Goal: Task Accomplishment & Management: Use online tool/utility

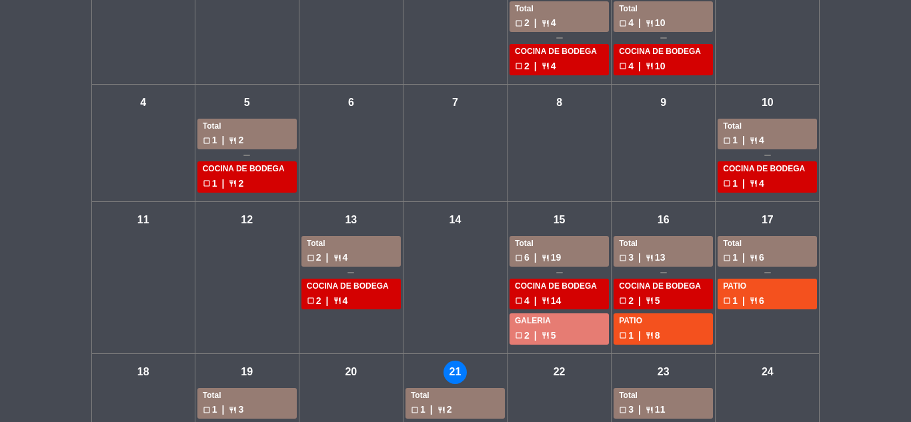
scroll to position [267, 0]
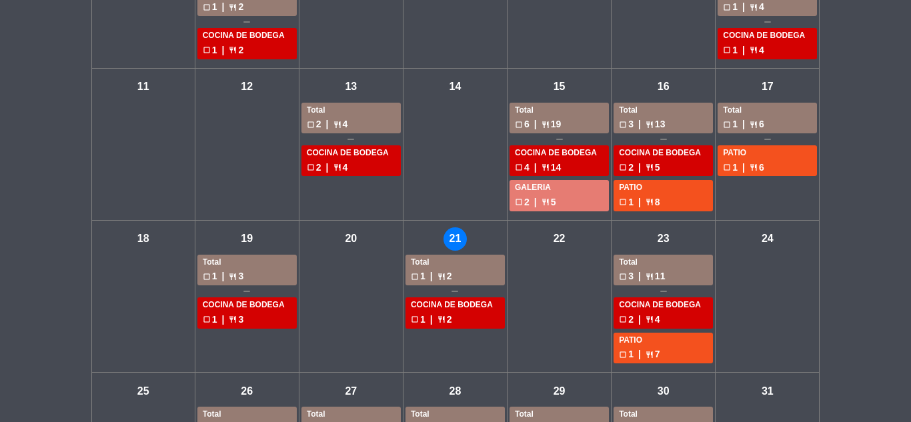
click at [642, 261] on div "Total" at bounding box center [663, 262] width 89 height 13
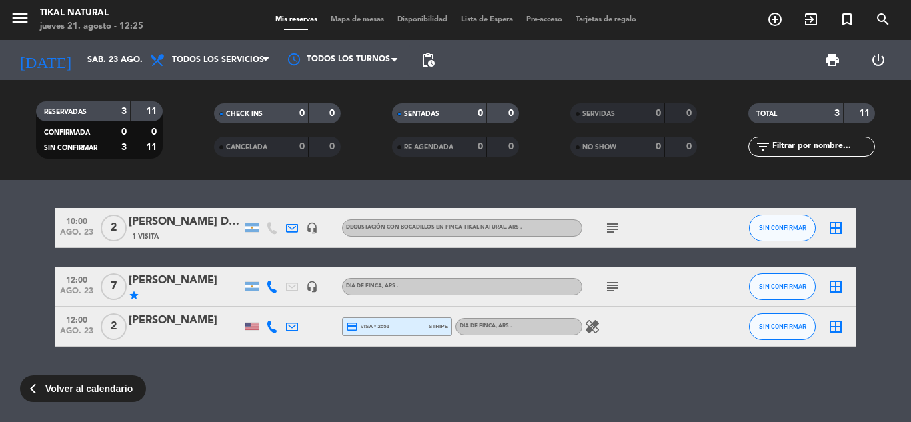
click at [594, 324] on icon "healing" at bounding box center [592, 327] width 16 height 16
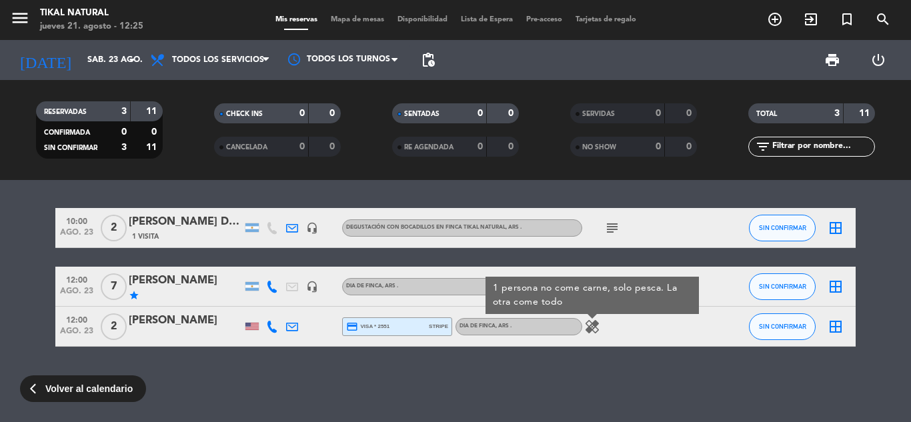
click at [597, 363] on div "10:00 [DATE] 2 [PERSON_NAME] DA [PERSON_NAME] 1 Visita headset_mic DEGUSTACIÓN …" at bounding box center [455, 301] width 911 height 242
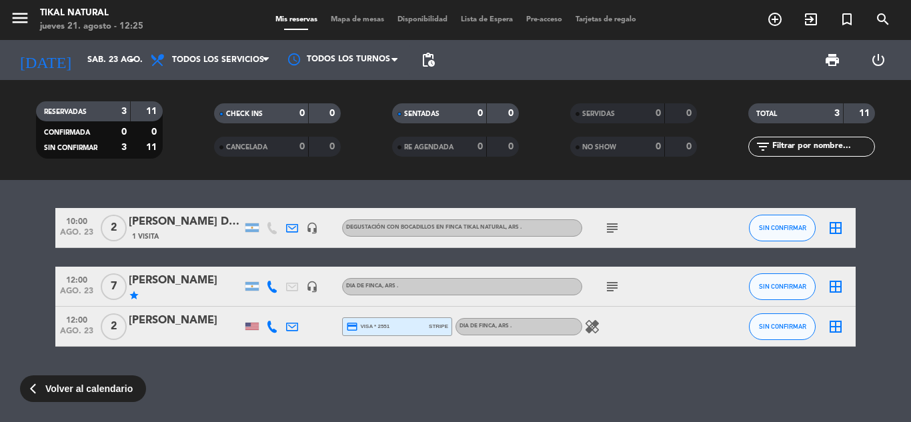
click at [613, 286] on icon "subject" at bounding box center [612, 287] width 16 height 16
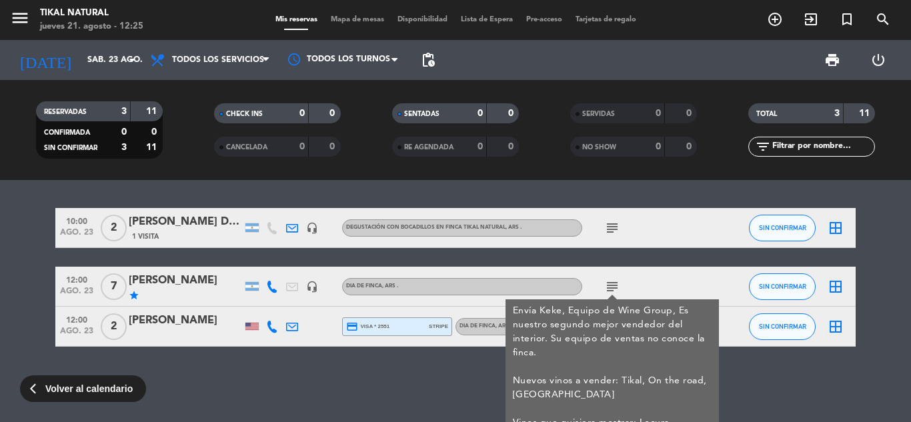
scroll to position [41, 0]
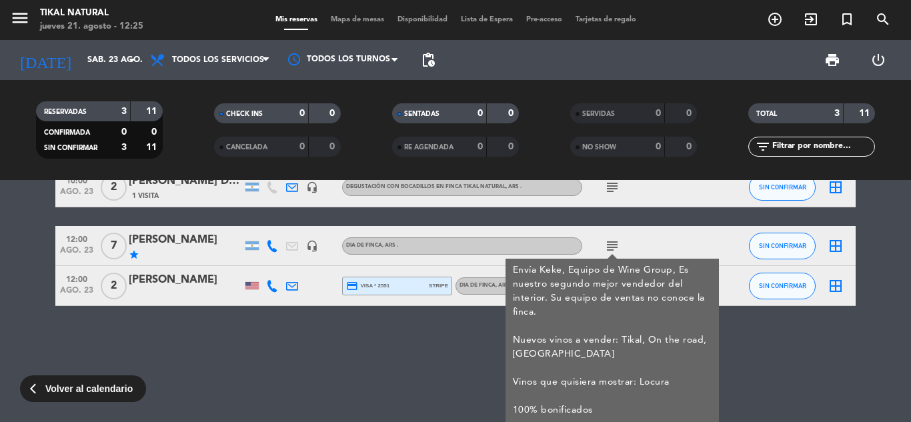
click at [467, 369] on div "10:00 [DATE] 2 [PERSON_NAME] DA [PERSON_NAME] 1 Visita headset_mic DEGUSTACIÓN …" at bounding box center [455, 301] width 911 height 242
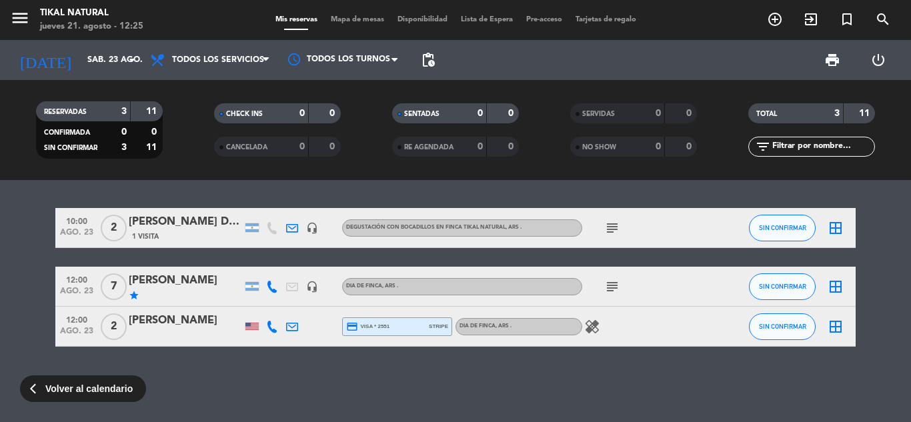
scroll to position [0, 0]
click at [591, 326] on icon "healing" at bounding box center [592, 327] width 16 height 16
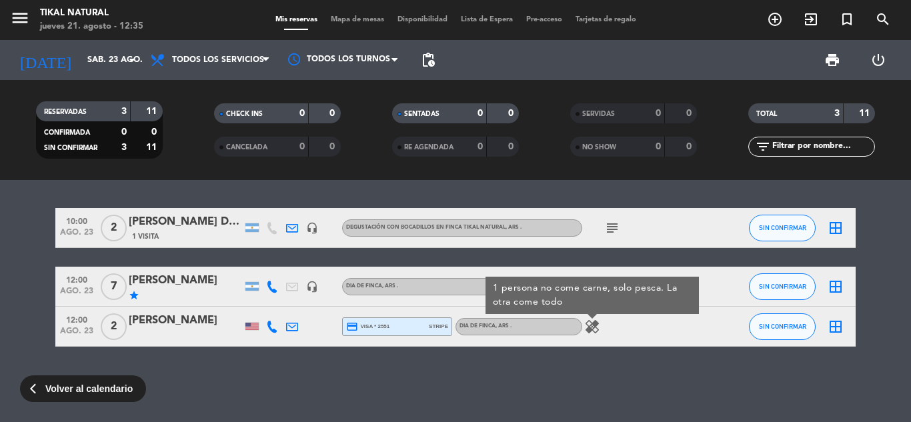
click at [522, 371] on div "10:00 [DATE] 2 [PERSON_NAME] DA [PERSON_NAME] 1 Visita headset_mic DEGUSTACIÓN …" at bounding box center [455, 301] width 911 height 242
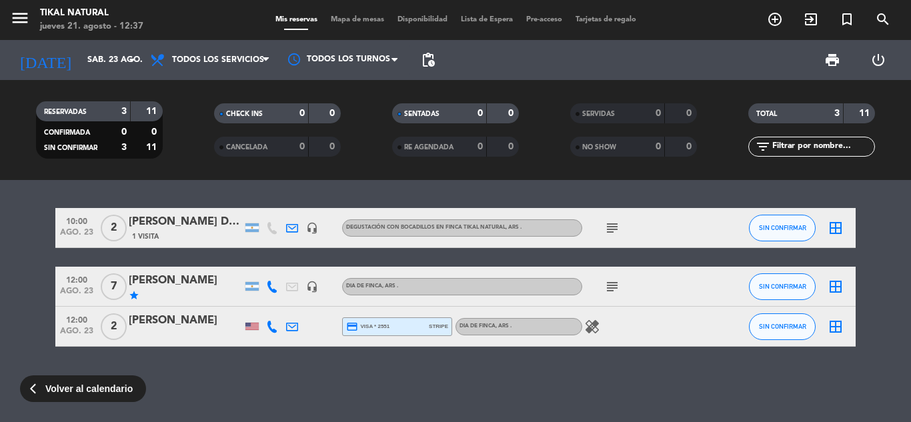
click at [617, 292] on icon "subject" at bounding box center [612, 287] width 16 height 16
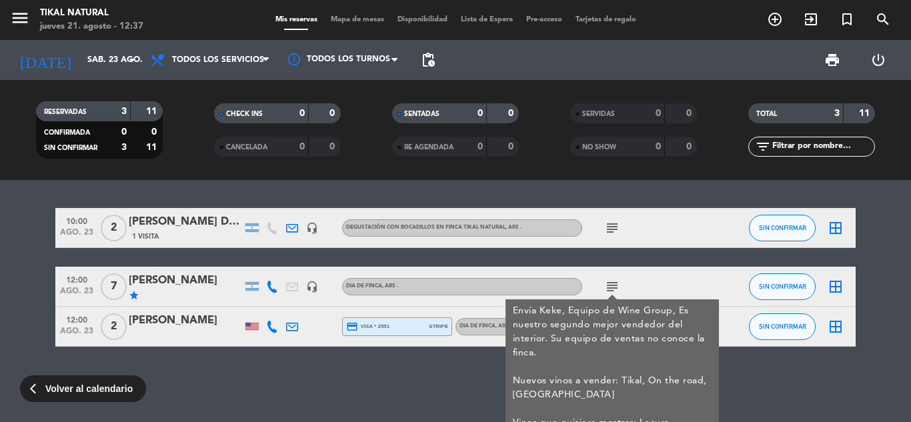
click at [617, 289] on icon "subject" at bounding box center [612, 287] width 16 height 16
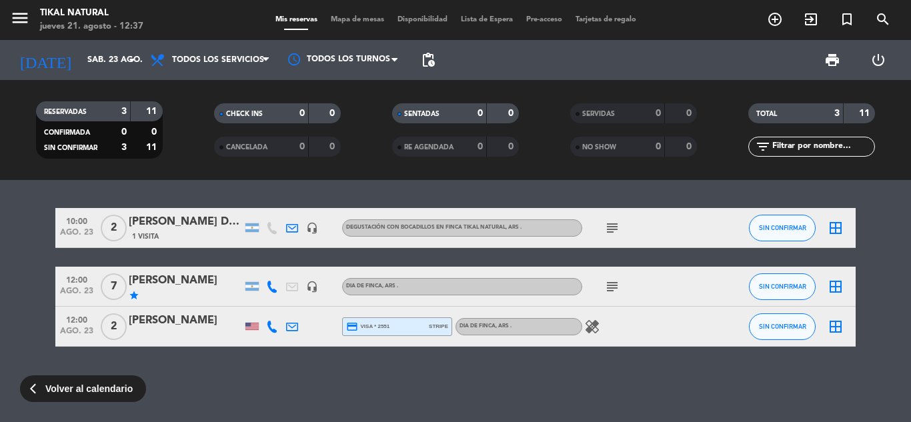
click at [269, 331] on icon at bounding box center [272, 327] width 12 height 12
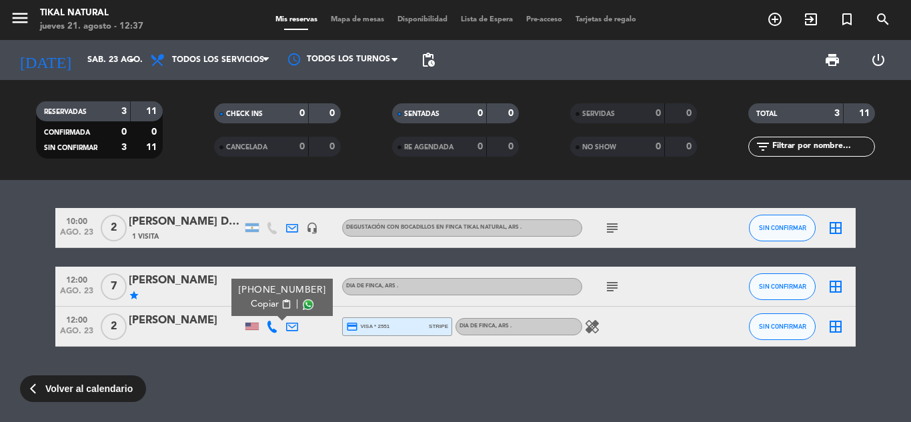
click at [281, 307] on span "content_paste" at bounding box center [286, 304] width 10 height 10
click at [592, 333] on icon "healing" at bounding box center [592, 327] width 16 height 16
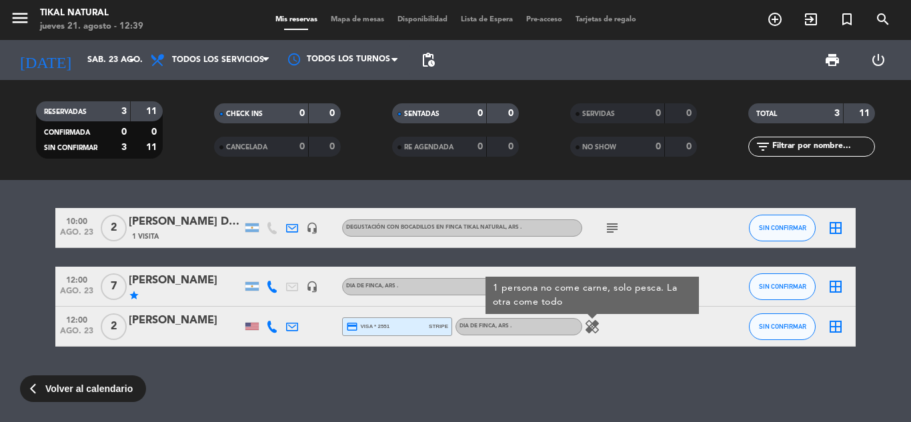
click at [580, 367] on div "10:00 [DATE] 2 [PERSON_NAME] DA [PERSON_NAME] 1 Visita headset_mic DEGUSTACIÓN …" at bounding box center [455, 301] width 911 height 242
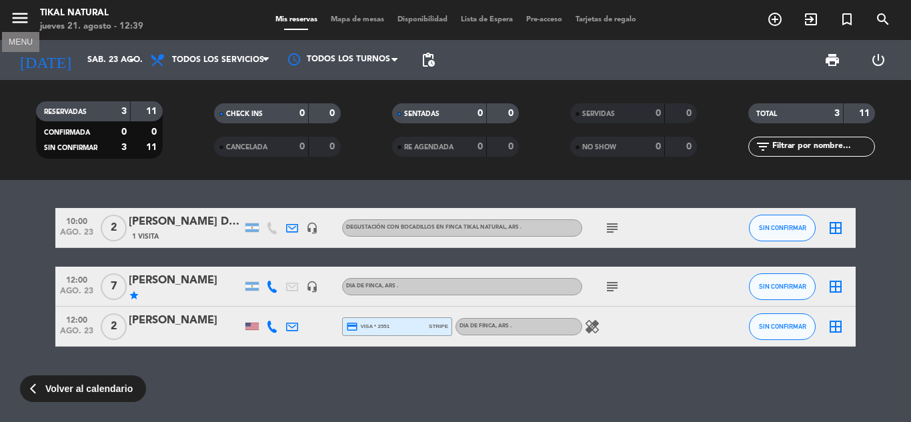
click at [29, 25] on icon "menu" at bounding box center [20, 18] width 20 height 20
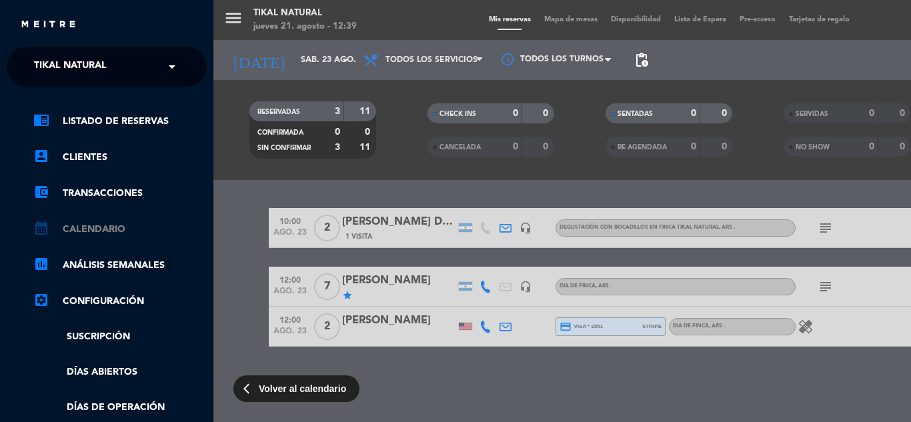
click at [105, 235] on link "calendar_month Calendario" at bounding box center [119, 229] width 173 height 16
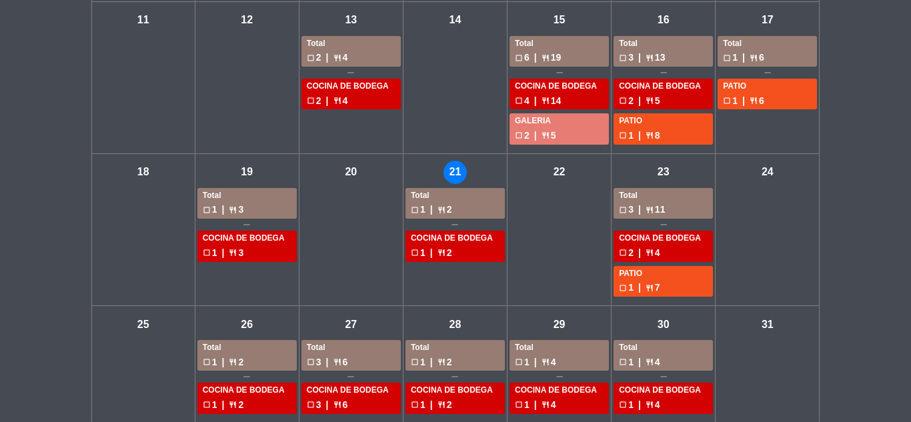
scroll to position [348, 0]
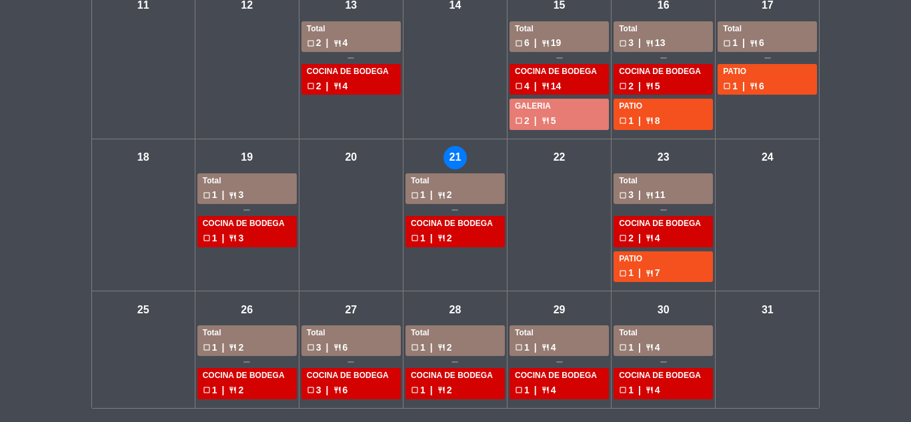
click at [269, 332] on div "Total" at bounding box center [247, 333] width 89 height 13
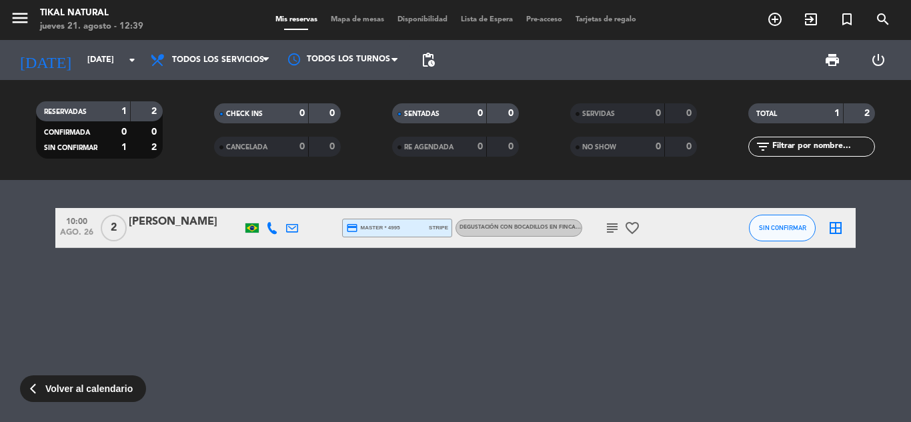
click at [610, 229] on icon "subject" at bounding box center [612, 228] width 16 height 16
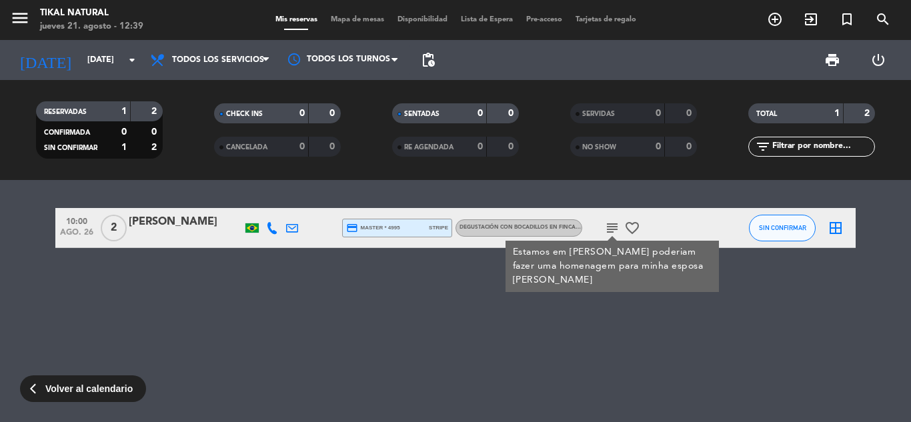
click at [652, 231] on div "subject Estamos em [PERSON_NAME] poderiam fazer uma homenagem para minha esposa…" at bounding box center [642, 227] width 120 height 39
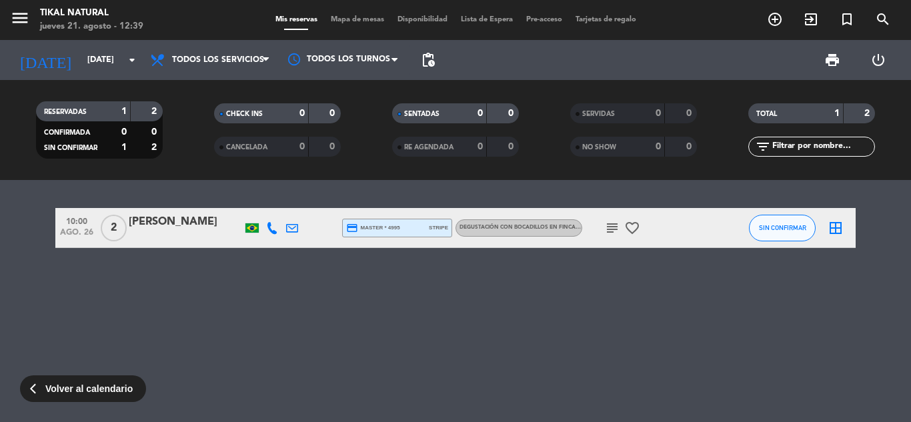
click at [638, 233] on icon "favorite_border" at bounding box center [632, 228] width 16 height 16
click at [542, 309] on div "10:00 [DATE] 2 [PERSON_NAME] credit_card master * 4995 stripe DEGUSTACIÓN CON B…" at bounding box center [455, 301] width 911 height 242
click at [81, 61] on input "[DATE]" at bounding box center [137, 60] width 113 height 23
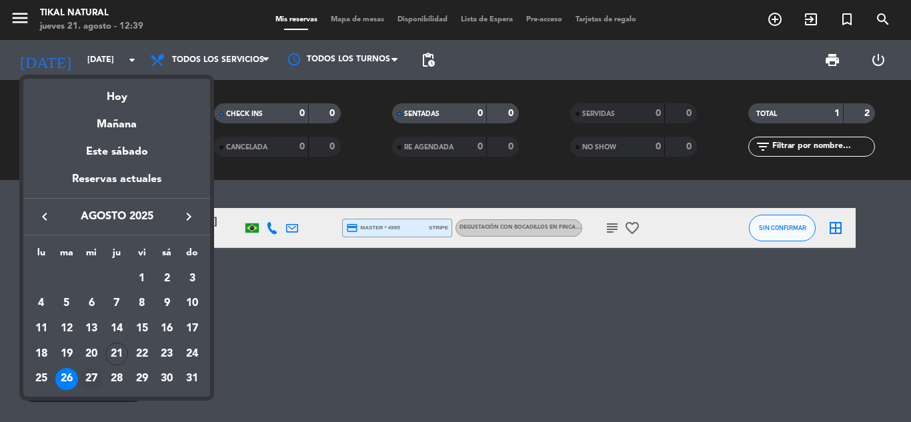
click at [95, 377] on div "27" at bounding box center [91, 379] width 23 height 23
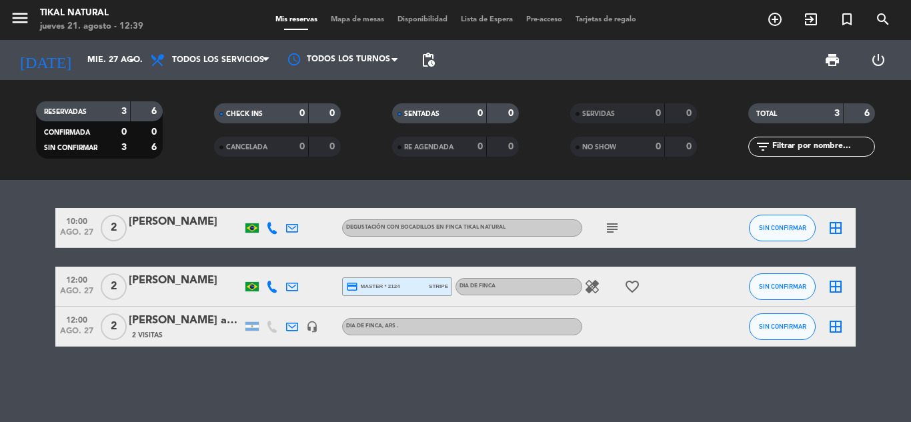
click at [599, 286] on icon "healing" at bounding box center [592, 287] width 16 height 16
click at [636, 283] on icon "favorite_border" at bounding box center [632, 287] width 16 height 16
click at [602, 372] on div "10:00 [DATE] 2 [PERSON_NAME] DEGUSTACIÓN CON BOCADILLOS EN FINCA TIKAL NATURAL …" at bounding box center [455, 301] width 911 height 242
click at [113, 57] on input "mié. 27 ago." at bounding box center [137, 60] width 113 height 23
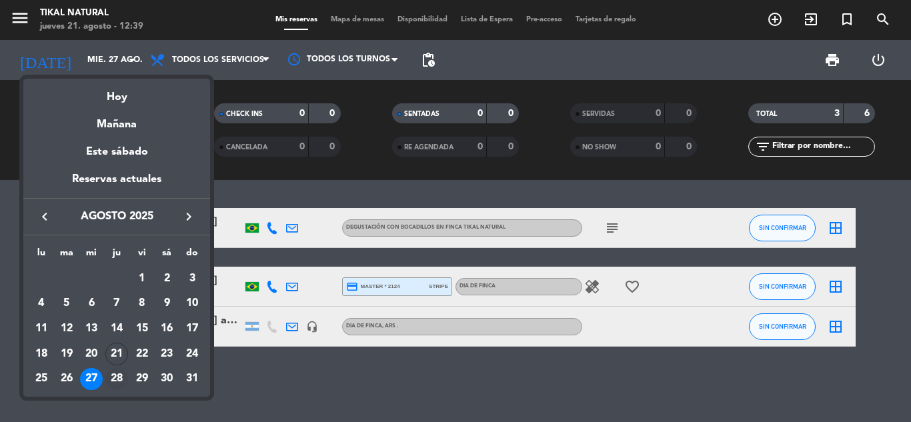
click at [116, 380] on div "28" at bounding box center [116, 379] width 23 height 23
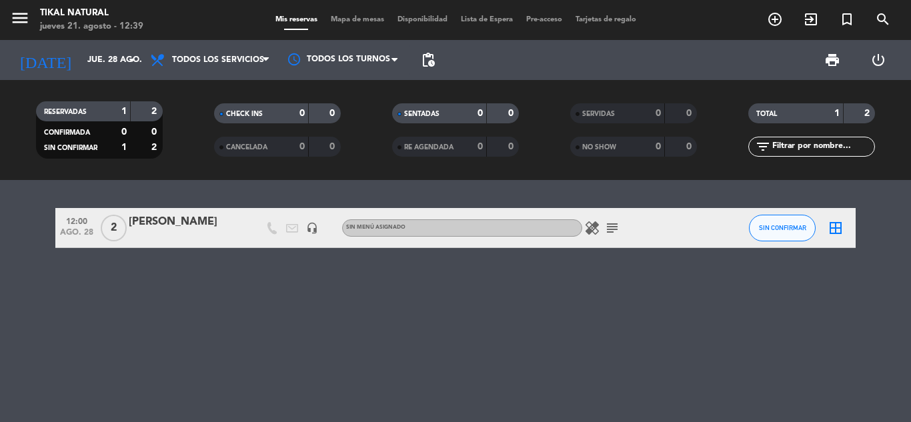
click at [592, 227] on icon "healing" at bounding box center [592, 228] width 16 height 16
click at [612, 227] on icon "subject" at bounding box center [612, 228] width 16 height 16
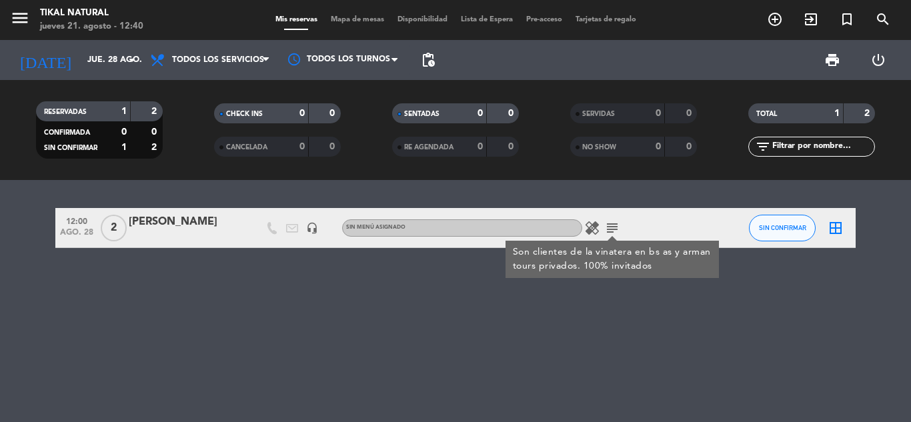
click at [389, 325] on div "12:00 [DATE] 2 [PERSON_NAME] headset_mic Sin menú asignado healing subject Son …" at bounding box center [455, 301] width 911 height 242
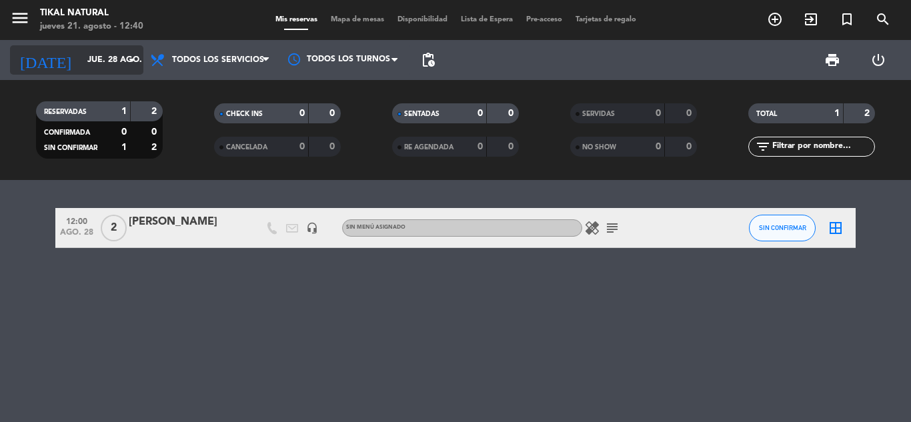
click at [87, 59] on input "jue. 28 ago." at bounding box center [137, 60] width 113 height 23
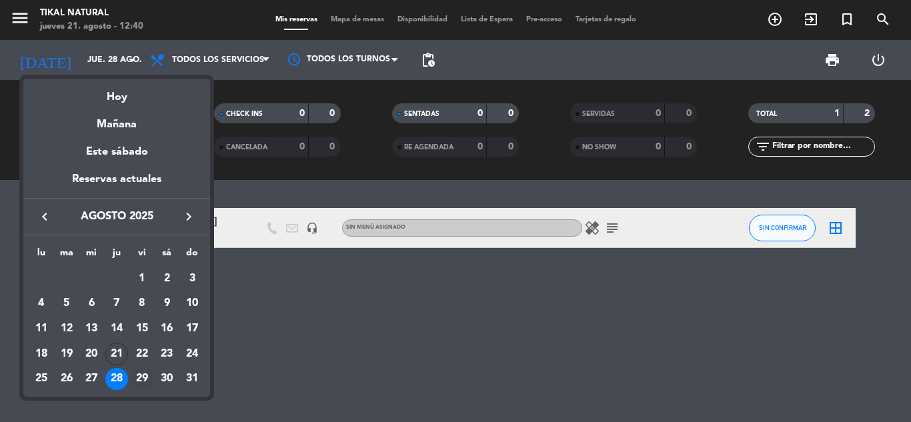
click at [140, 379] on div "29" at bounding box center [142, 379] width 23 height 23
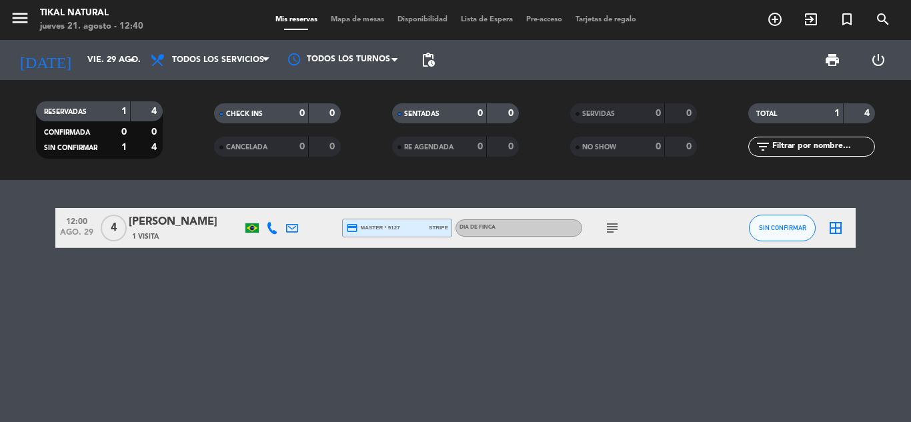
click at [616, 228] on icon "subject" at bounding box center [612, 228] width 16 height 16
click at [615, 229] on icon "subject" at bounding box center [612, 228] width 16 height 16
click at [81, 58] on input "vie. 29 ago." at bounding box center [137, 60] width 113 height 23
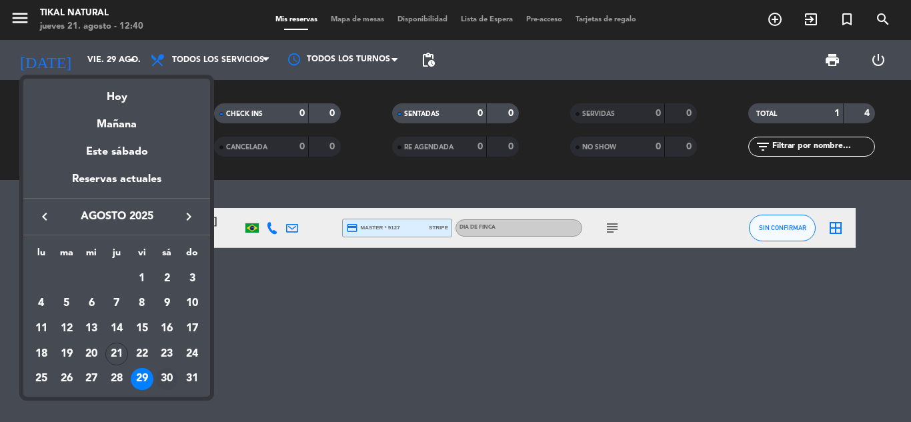
click at [167, 379] on div "30" at bounding box center [166, 379] width 23 height 23
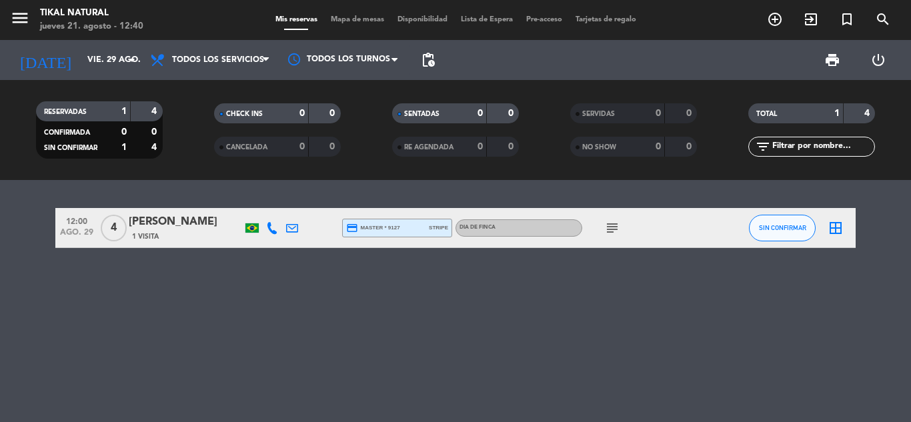
type input "sáb. 30 ago."
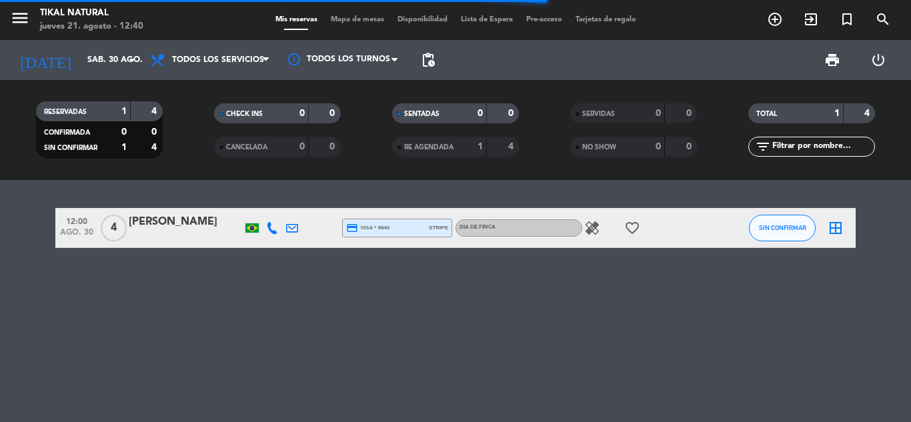
click at [594, 226] on icon "healing" at bounding box center [592, 228] width 16 height 16
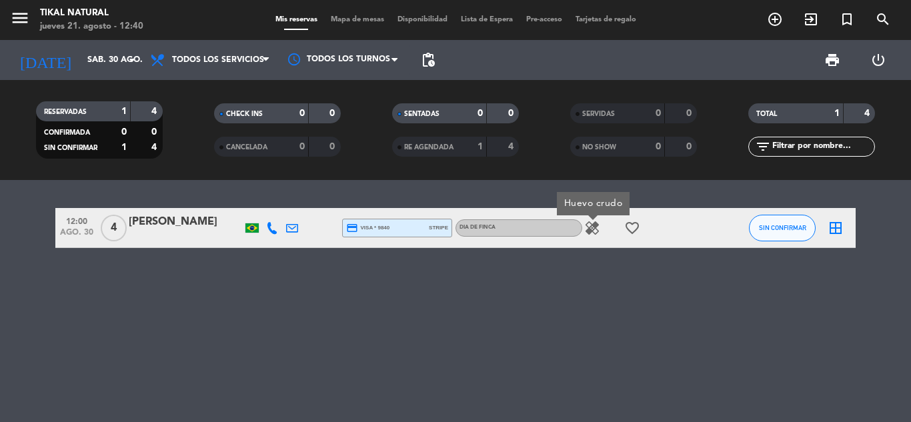
click at [624, 222] on span "favorite_border" at bounding box center [632, 228] width 20 height 16
click at [624, 222] on icon "favorite_border" at bounding box center [632, 228] width 16 height 16
click at [596, 295] on div "12:00 [DATE] 4 [PERSON_NAME] credit_card visa * 9840 stripe DIA DE FINCA healin…" at bounding box center [455, 301] width 911 height 242
click at [277, 325] on div "12:00 [DATE] 4 [PERSON_NAME] credit_card visa * 9840 stripe DIA DE FINCA healin…" at bounding box center [455, 301] width 911 height 242
click at [14, 18] on icon "menu" at bounding box center [20, 18] width 20 height 20
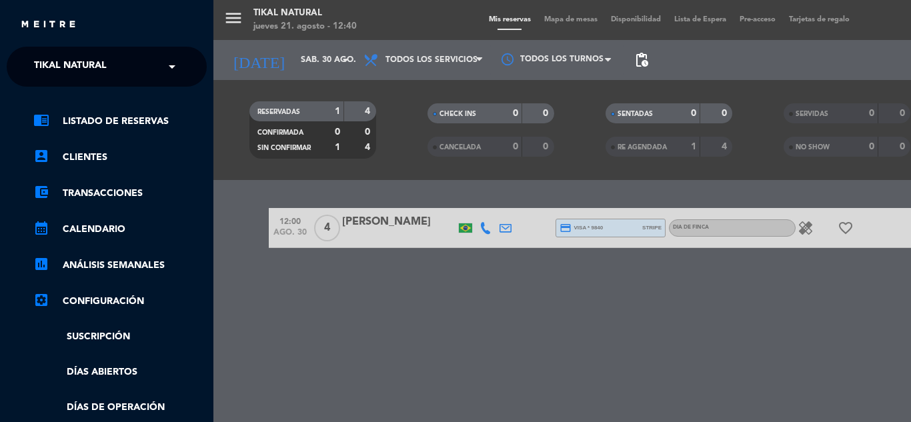
click at [419, 350] on div "menu Tikal Natural [DATE] 21. agosto - 12:40 Mis reservas Mapa de mesas Disponi…" at bounding box center [668, 211] width 911 height 422
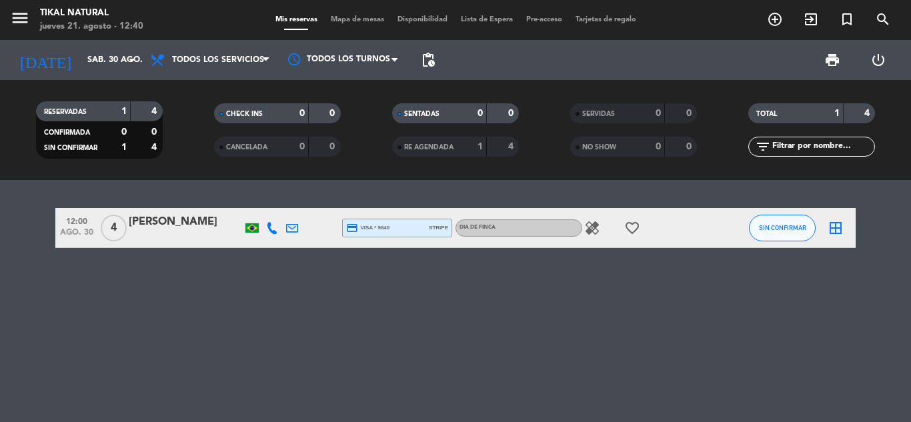
click at [5, 13] on div "menu Tikal Natural [DATE] 21. agosto - 12:40" at bounding box center [114, 20] width 228 height 31
click at [17, 18] on icon "menu" at bounding box center [20, 18] width 20 height 20
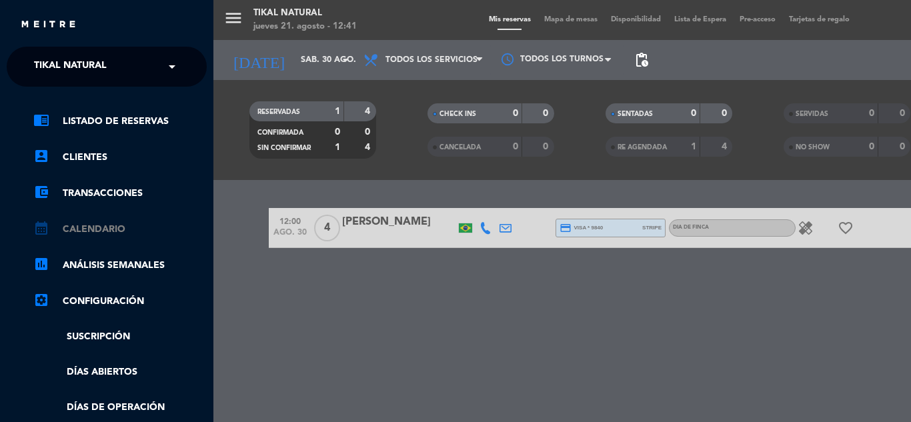
click at [97, 233] on link "calendar_month Calendario" at bounding box center [119, 229] width 173 height 16
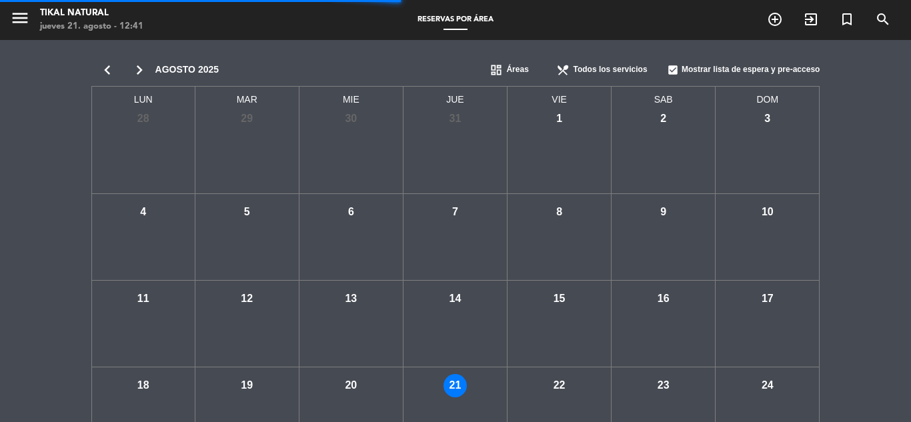
click at [140, 64] on icon "chevron_right" at bounding box center [139, 70] width 32 height 19
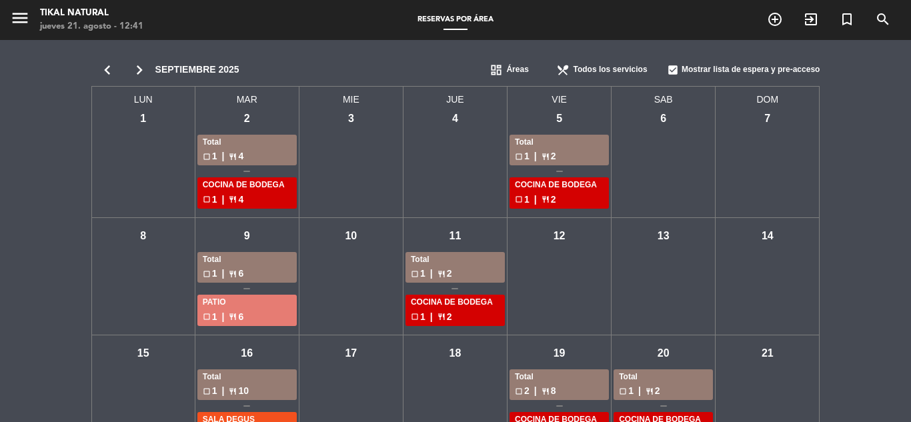
click at [284, 158] on div "check_box_outline_blank 1 | restaurant 4" at bounding box center [247, 156] width 89 height 15
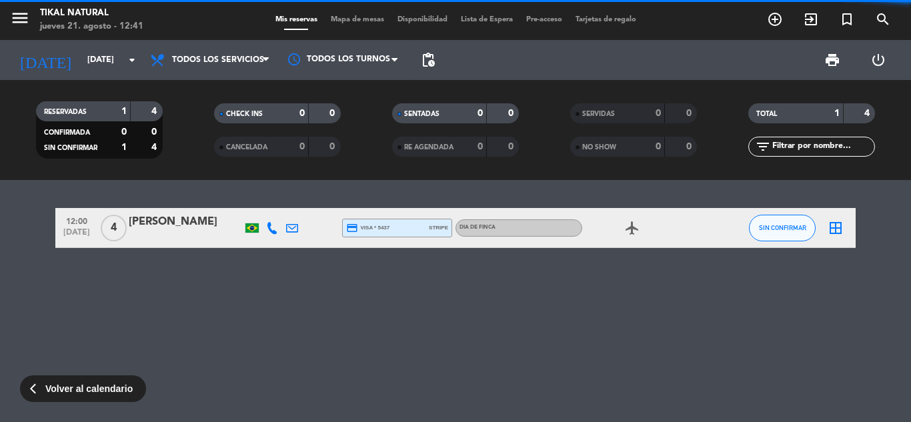
click at [634, 233] on icon "airplanemode_active" at bounding box center [632, 228] width 16 height 16
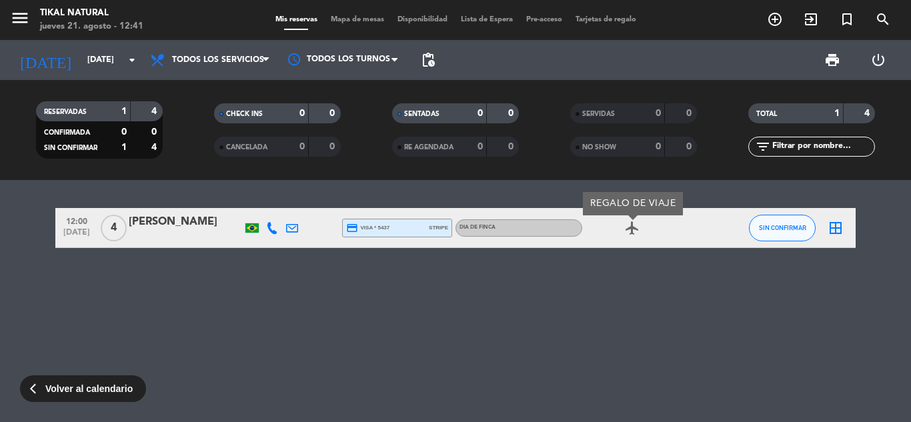
click at [532, 328] on div "12:00 [DATE] 4 [PERSON_NAME] credit_card visa * 5437 stripe DIA DE FINCA airpla…" at bounding box center [455, 301] width 911 height 242
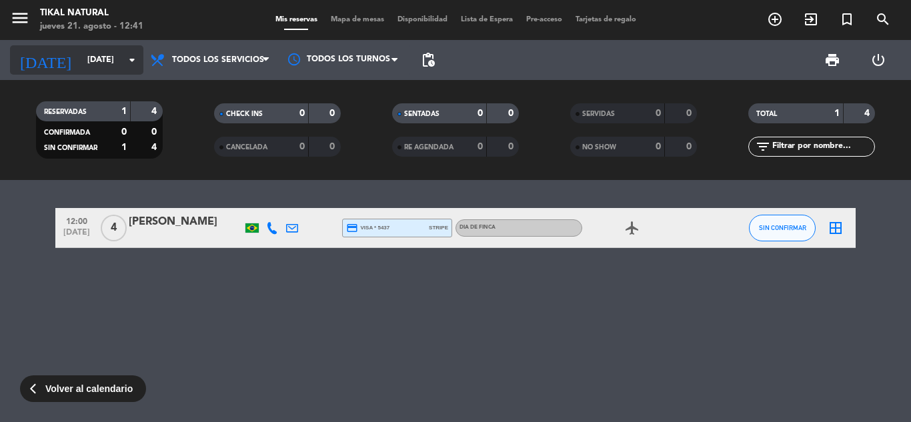
click at [106, 68] on input "[DATE]" at bounding box center [137, 60] width 113 height 23
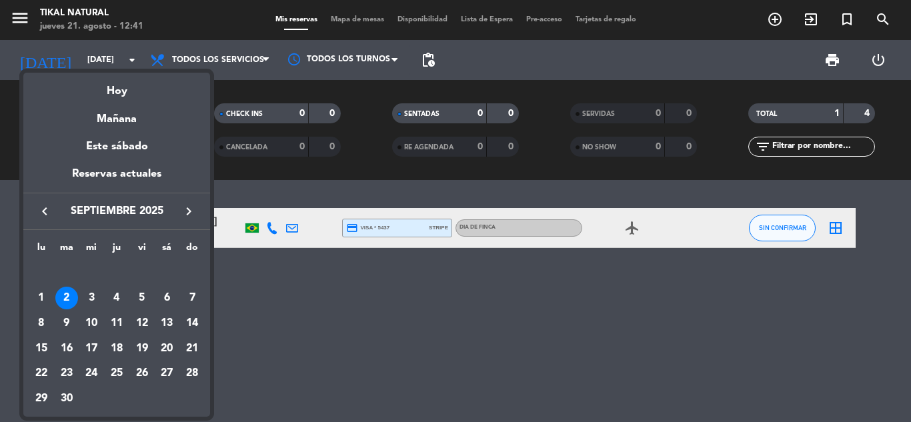
click at [345, 350] on div at bounding box center [455, 211] width 911 height 422
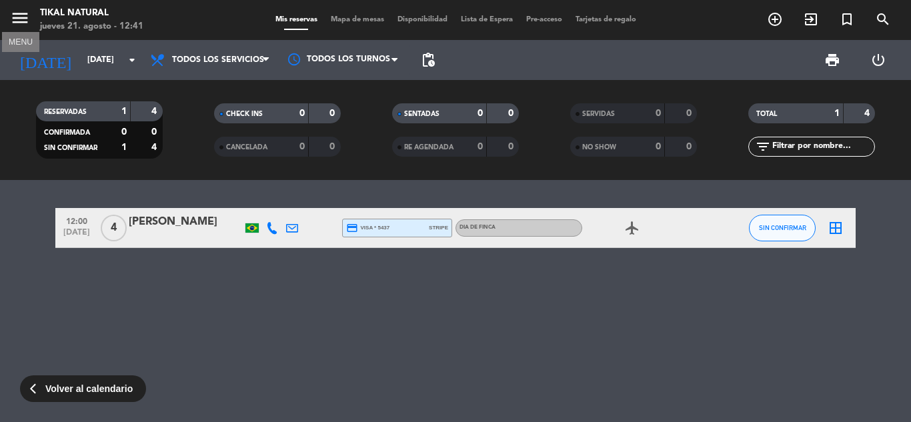
click at [17, 13] on icon "menu" at bounding box center [20, 18] width 20 height 20
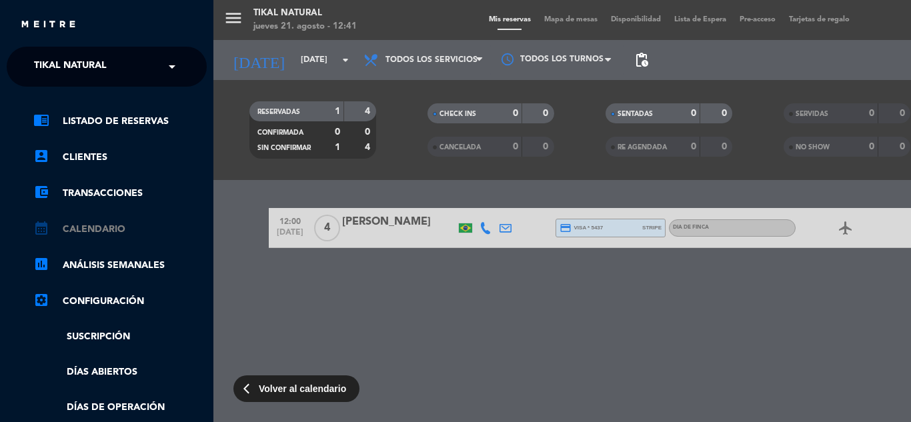
click at [83, 229] on link "calendar_month Calendario" at bounding box center [119, 229] width 173 height 16
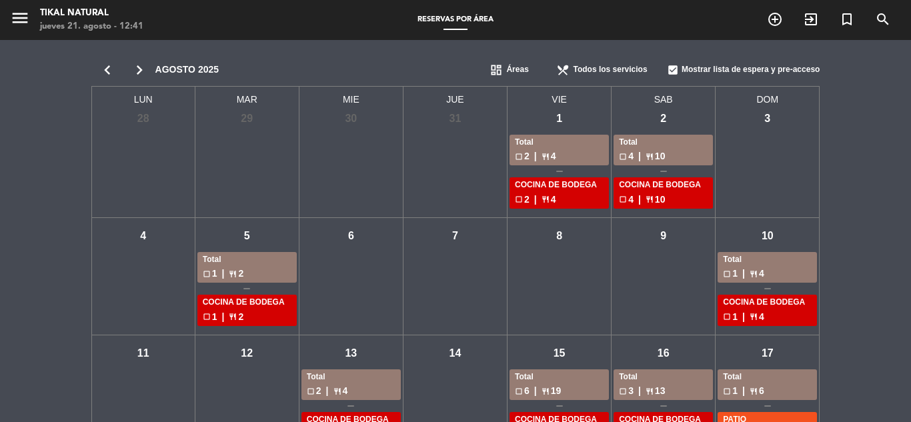
click at [136, 64] on icon "chevron_right" at bounding box center [139, 70] width 32 height 19
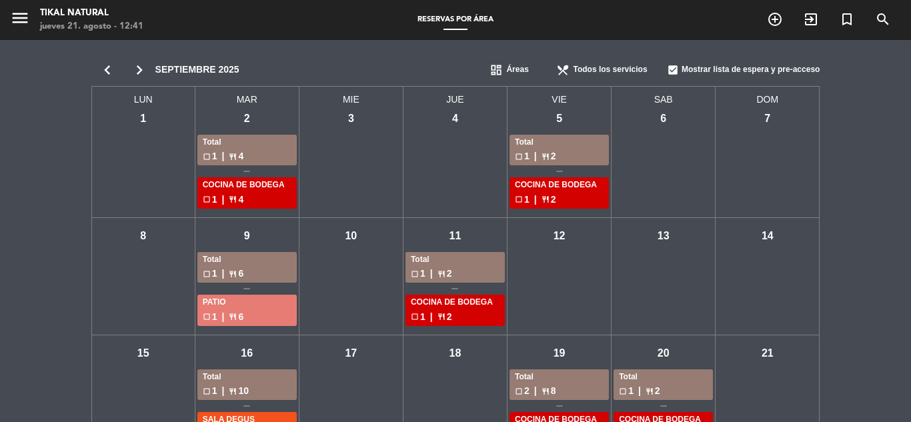
click at [542, 158] on span "restaurant" at bounding box center [546, 157] width 8 height 8
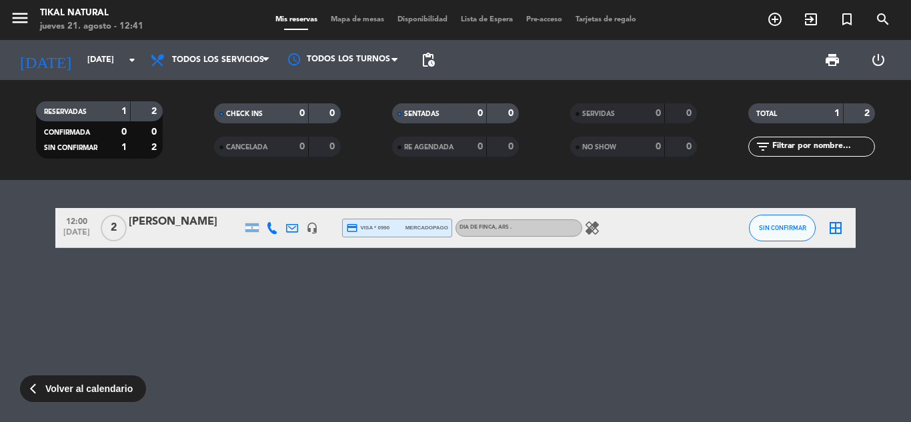
click at [590, 223] on icon "healing" at bounding box center [592, 228] width 16 height 16
click at [582, 289] on div "12:00 [DATE] 2 [PERSON_NAME] headset_mic credit_card visa * 0990 mercadopago DI…" at bounding box center [455, 301] width 911 height 242
click at [23, 21] on icon "menu" at bounding box center [20, 18] width 20 height 20
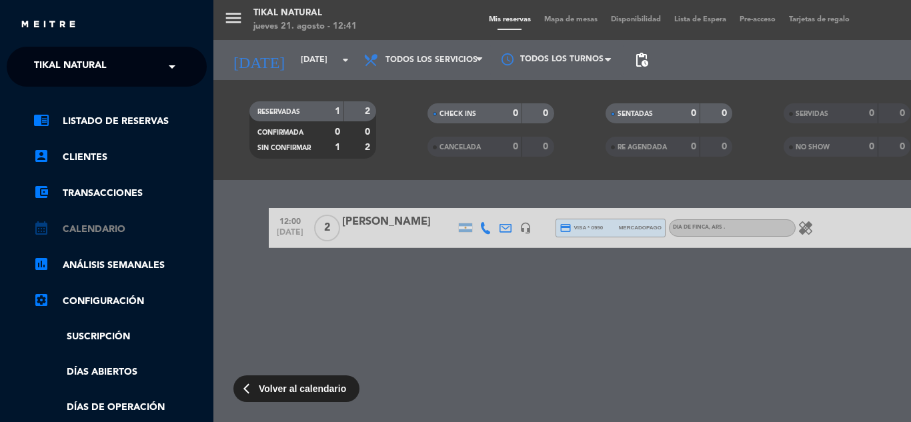
click at [75, 226] on link "calendar_month Calendario" at bounding box center [119, 229] width 173 height 16
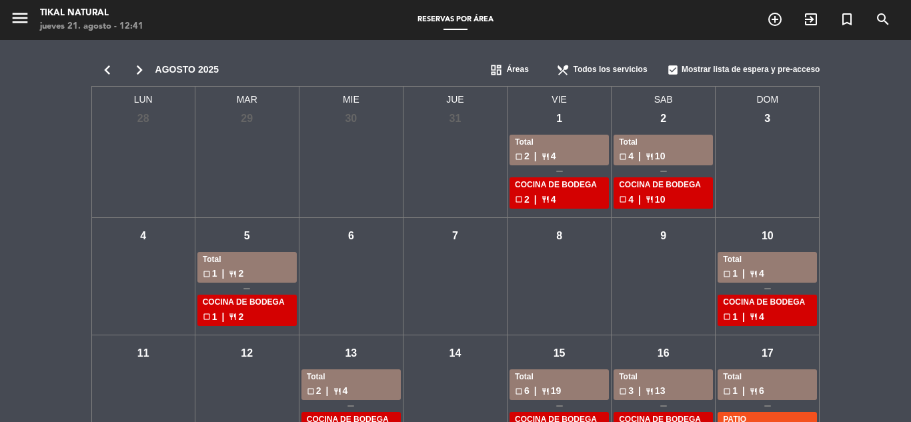
click at [131, 71] on icon "chevron_right" at bounding box center [139, 70] width 32 height 19
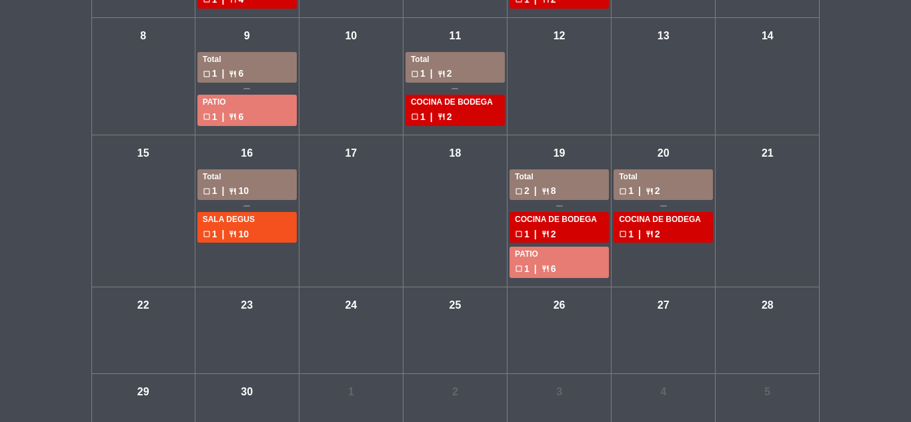
scroll to position [252, 0]
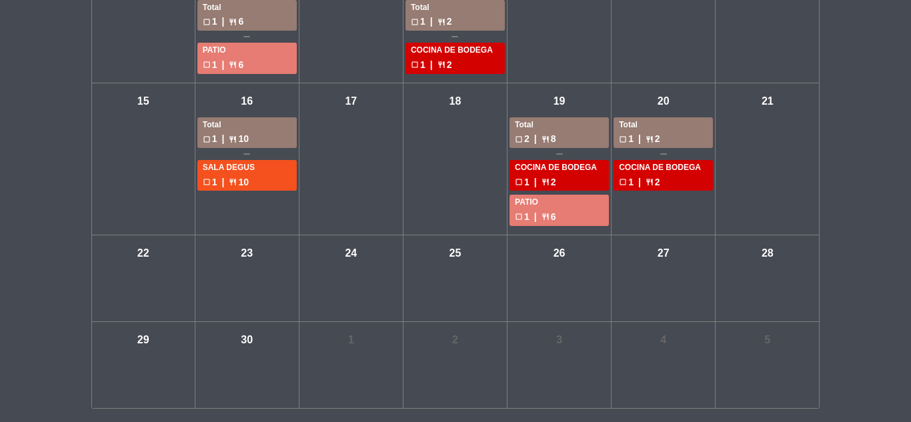
click at [271, 143] on div "check_box_outline_blank 1 | restaurant 10" at bounding box center [247, 138] width 89 height 15
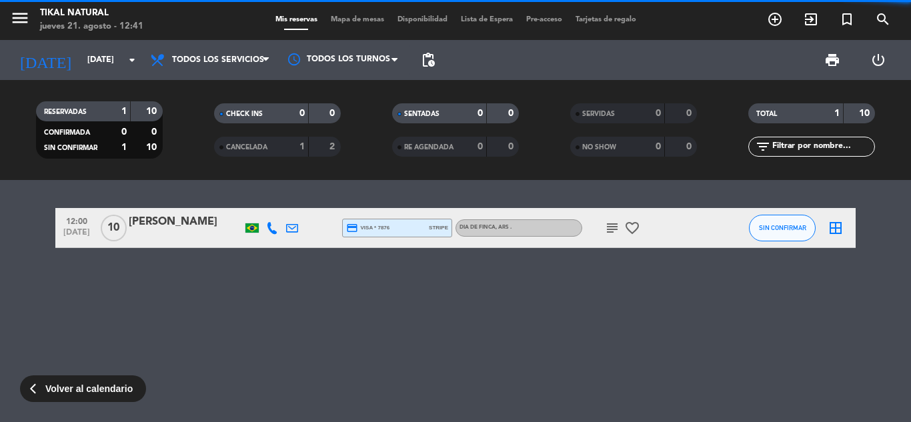
click at [612, 226] on icon "subject" at bounding box center [612, 228] width 16 height 16
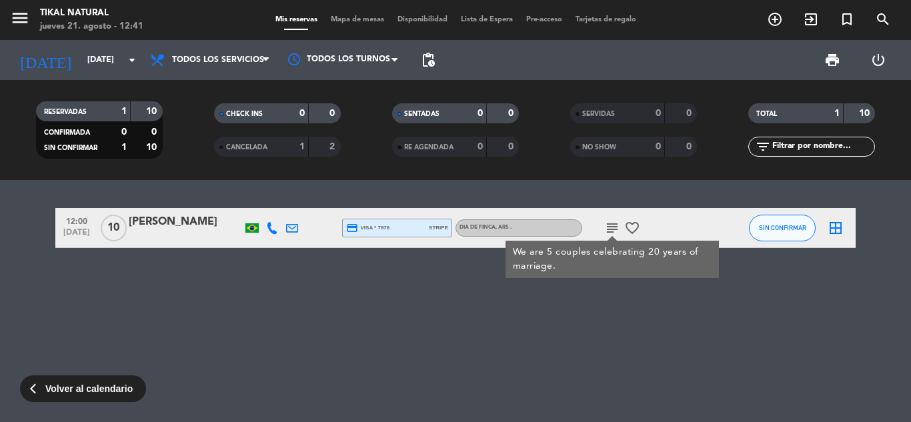
click at [639, 223] on icon "favorite_border" at bounding box center [632, 228] width 16 height 16
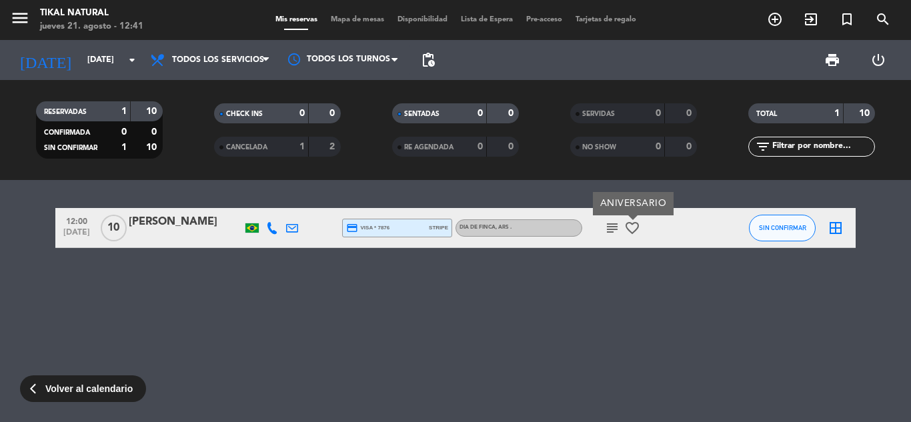
click at [601, 303] on div "12:00 [DATE] [PERSON_NAME] credit_card visa * 7876 stripe DIA DE FINCA , ARS . …" at bounding box center [455, 301] width 911 height 242
click at [19, 9] on icon "menu" at bounding box center [20, 18] width 20 height 20
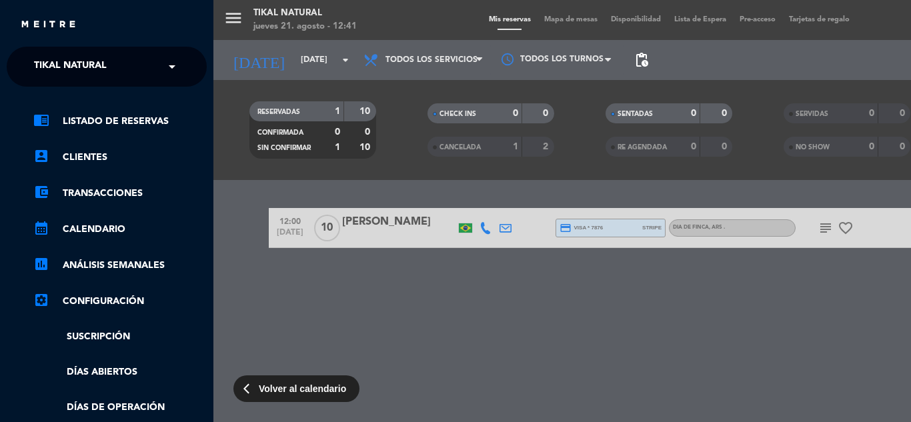
click at [89, 231] on link "calendar_month Calendario" at bounding box center [119, 229] width 173 height 16
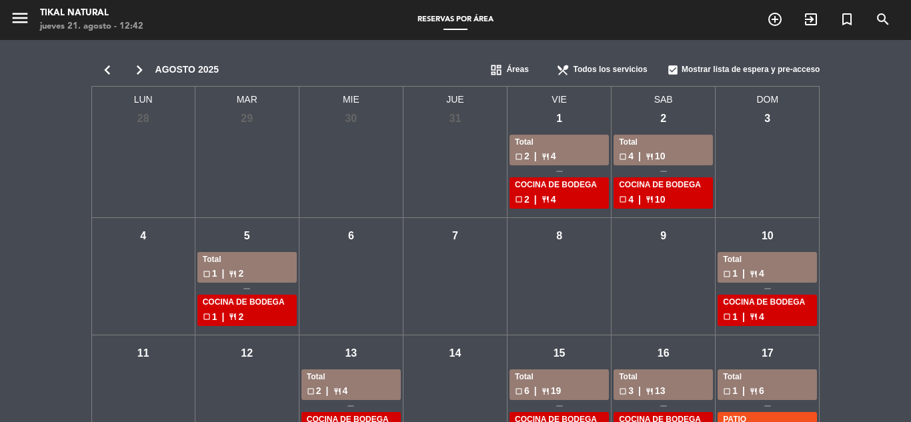
click at [144, 67] on icon "chevron_right" at bounding box center [139, 70] width 32 height 19
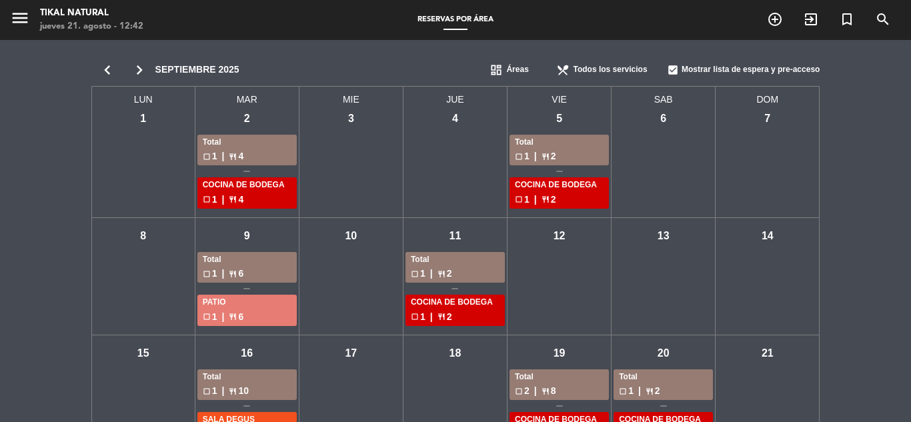
click at [137, 70] on icon "chevron_right" at bounding box center [139, 70] width 32 height 19
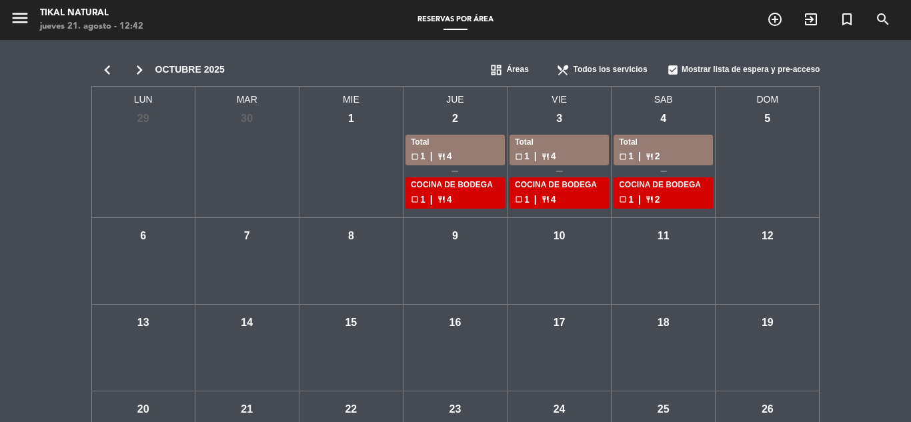
click at [109, 75] on icon "chevron_left" at bounding box center [107, 70] width 32 height 19
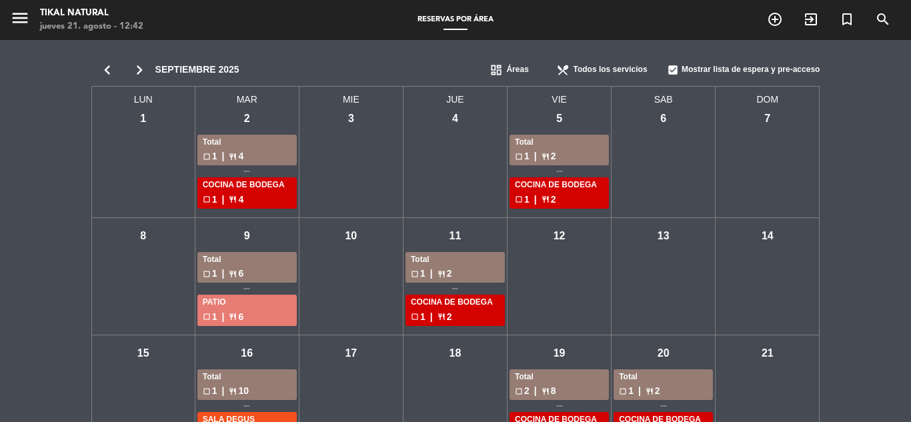
scroll to position [133, 0]
